Goal: Communication & Community: Answer question/provide support

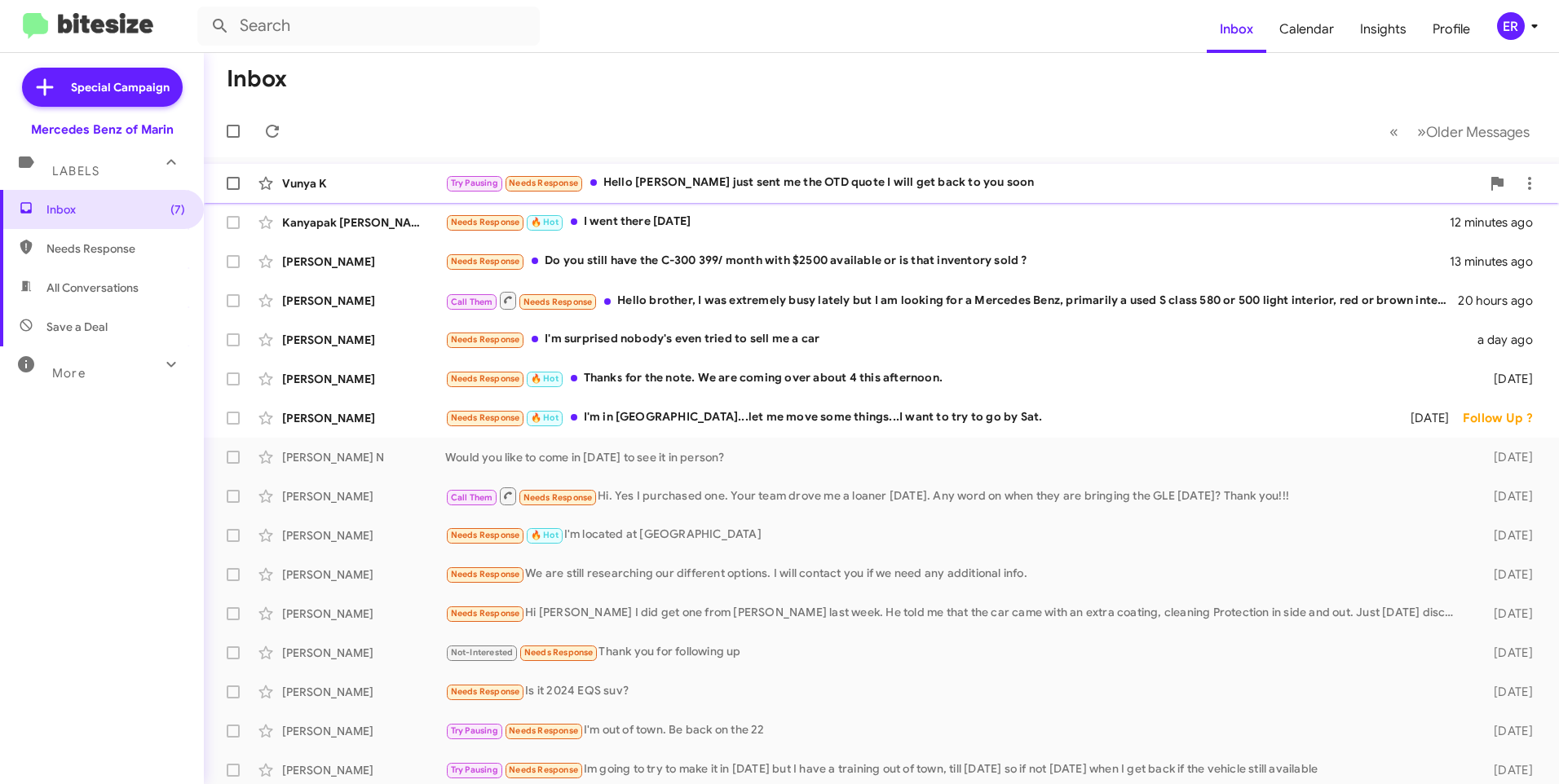
click at [1046, 185] on div "Try Pausing Needs Response Hello [PERSON_NAME] just sent me the OTD quote I wil…" at bounding box center [963, 183] width 1035 height 19
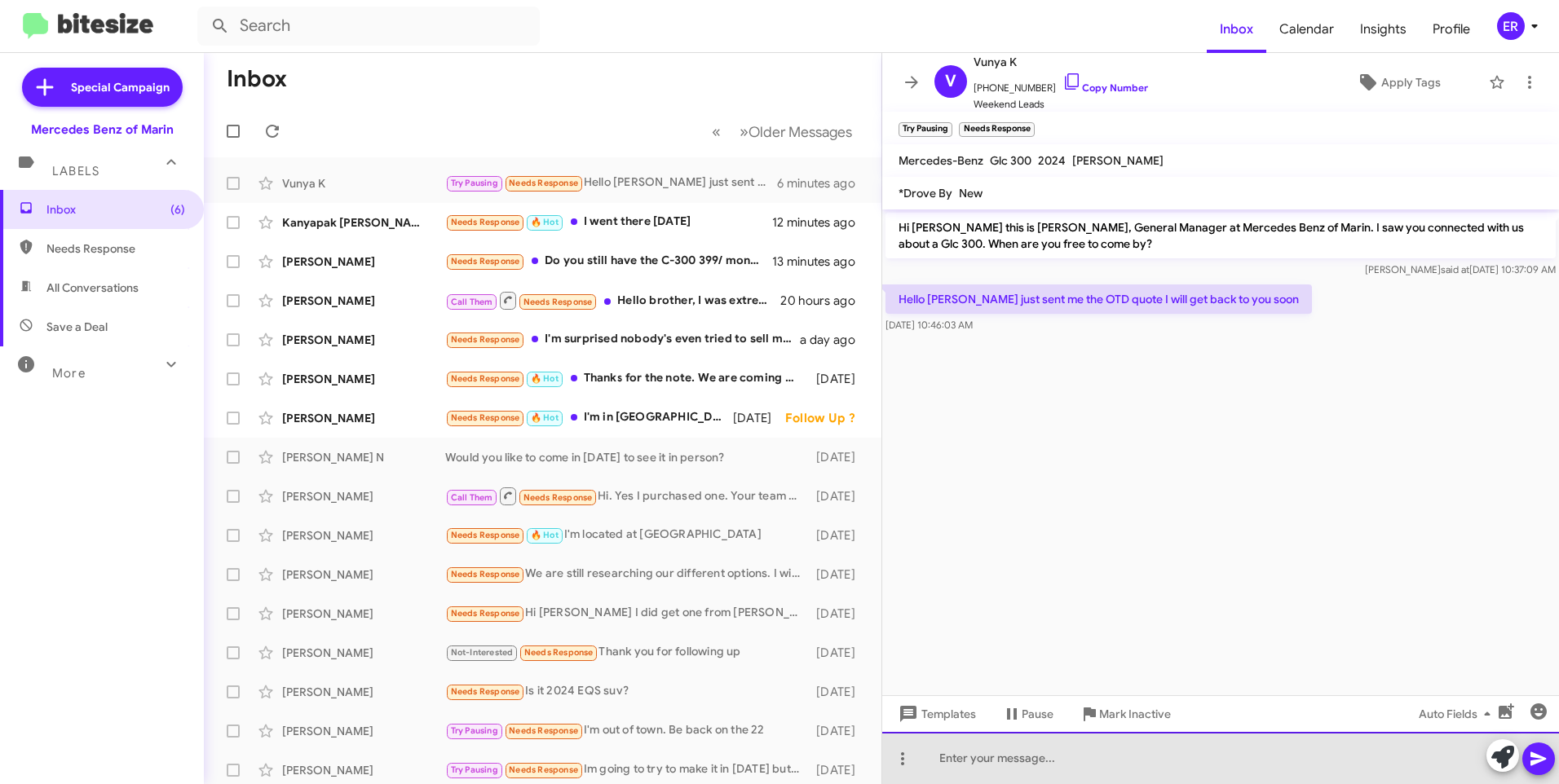
click at [993, 755] on div at bounding box center [1221, 758] width 677 height 52
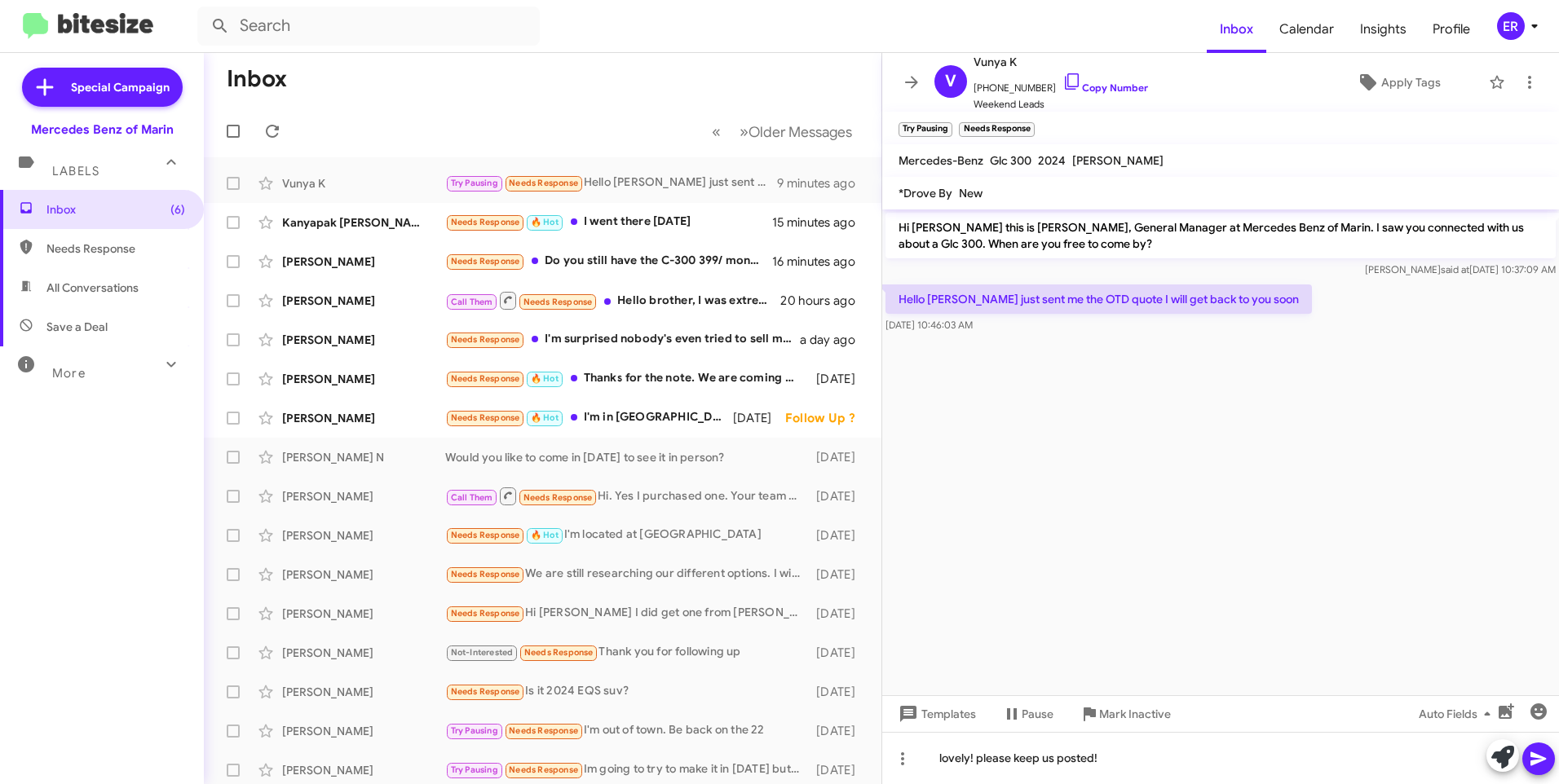
click at [1548, 766] on button at bounding box center [1538, 759] width 33 height 33
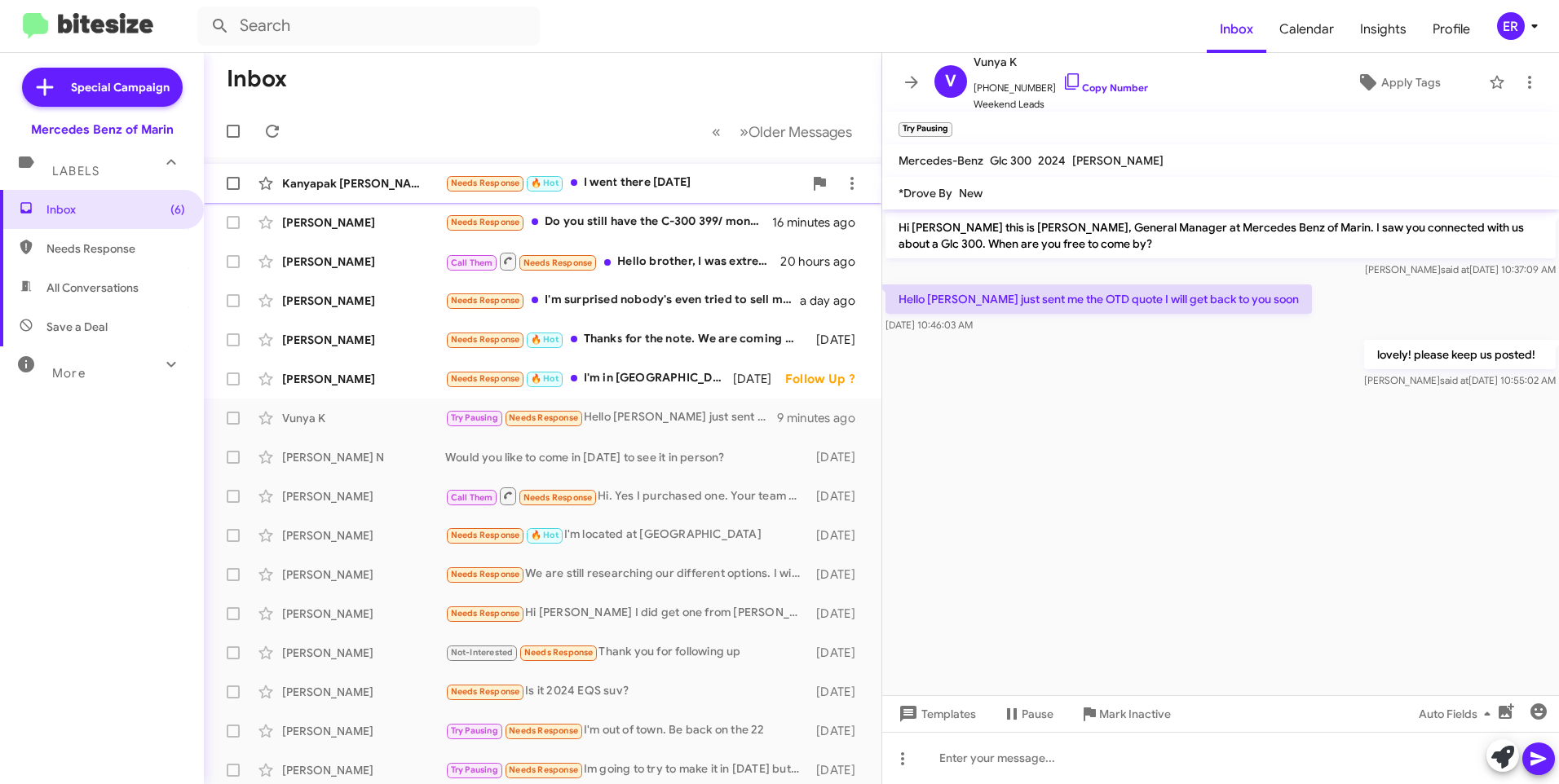
click at [348, 184] on div "Kanyapak [PERSON_NAME]" at bounding box center [364, 184] width 163 height 16
